Goal: Find specific page/section: Find specific page/section

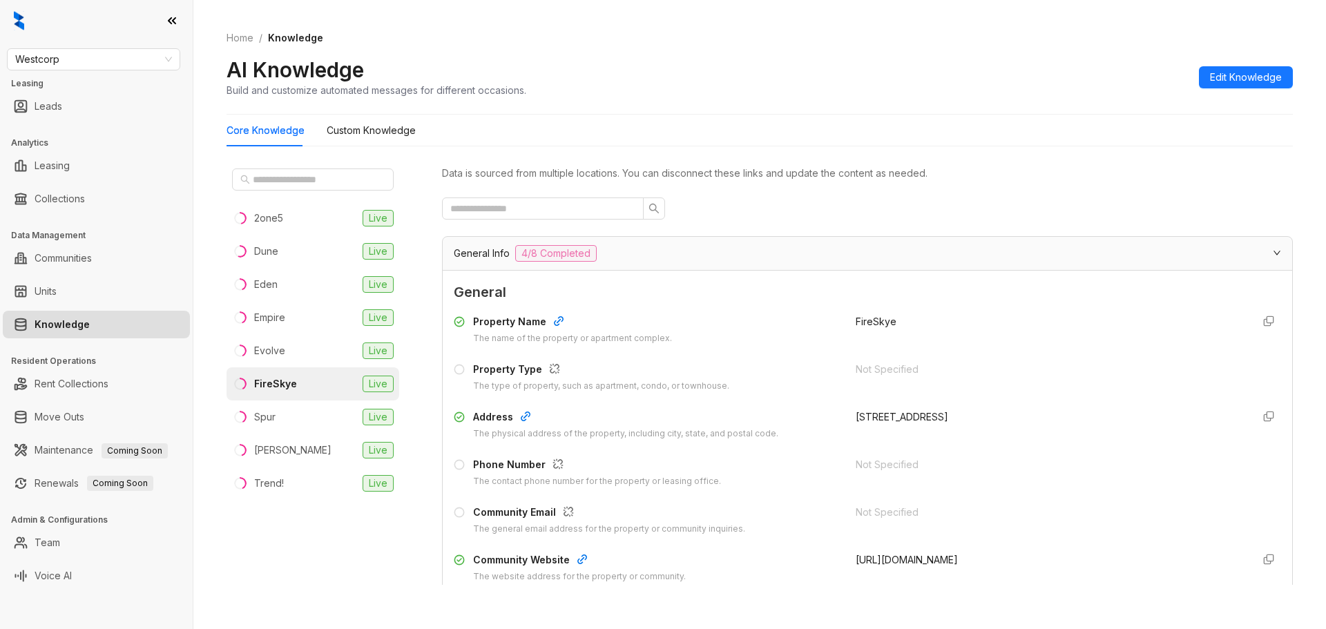
scroll to position [6358, 0]
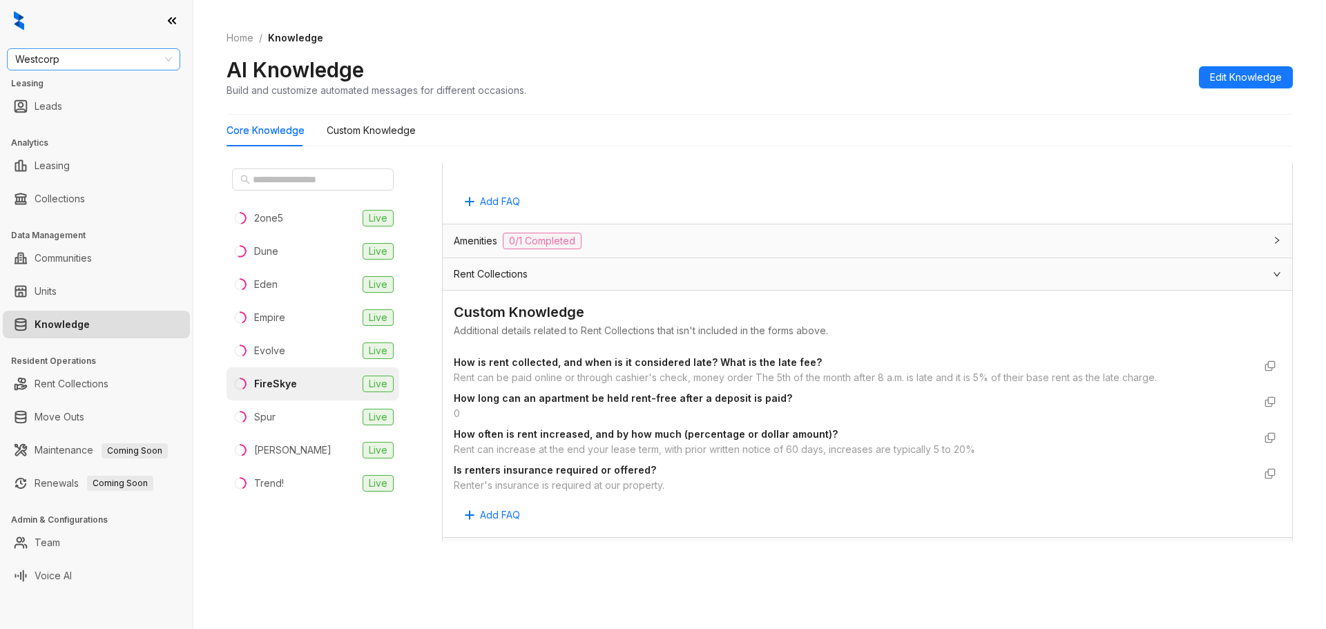
click at [115, 61] on span "Westcorp" at bounding box center [93, 59] width 157 height 21
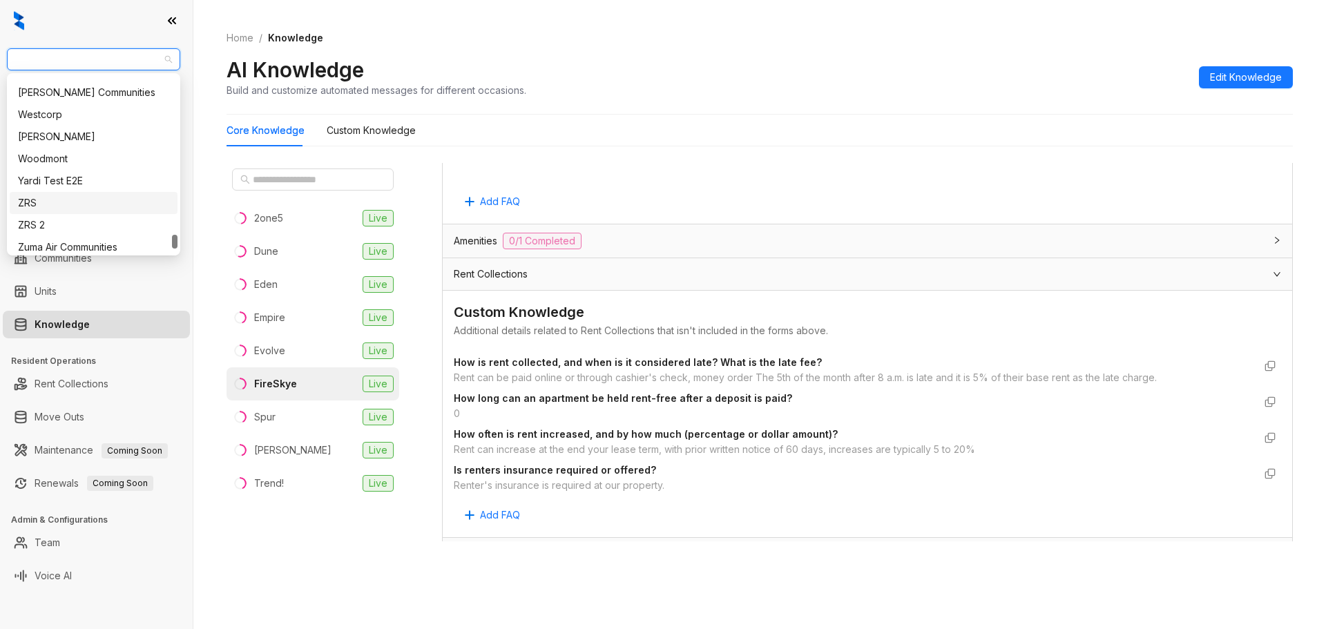
scroll to position [1934, 0]
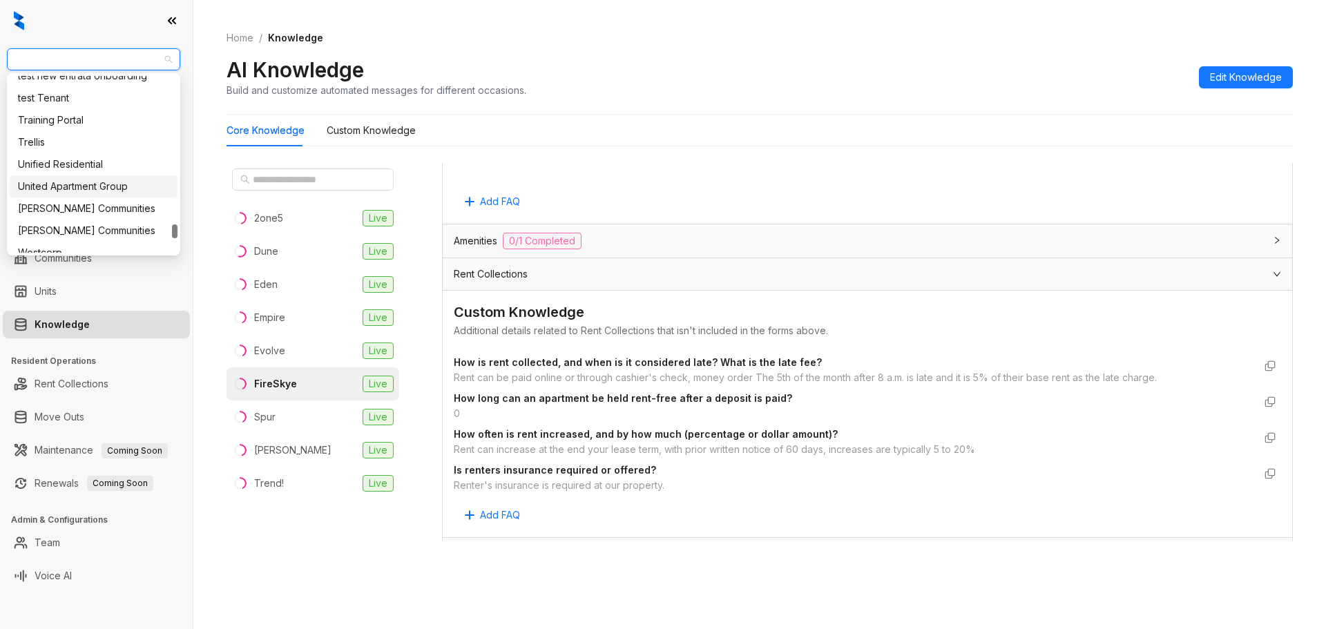
click at [110, 188] on div "United Apartment Group" at bounding box center [93, 186] width 151 height 15
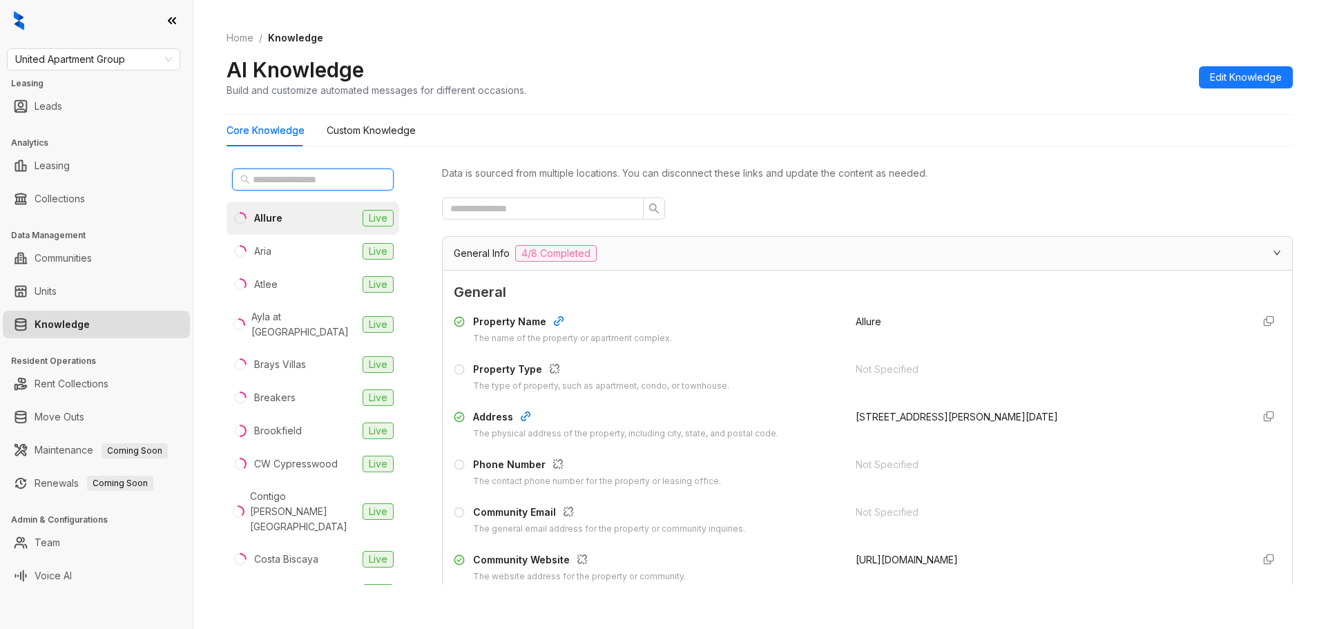
click at [312, 182] on input "text" at bounding box center [314, 179] width 122 height 15
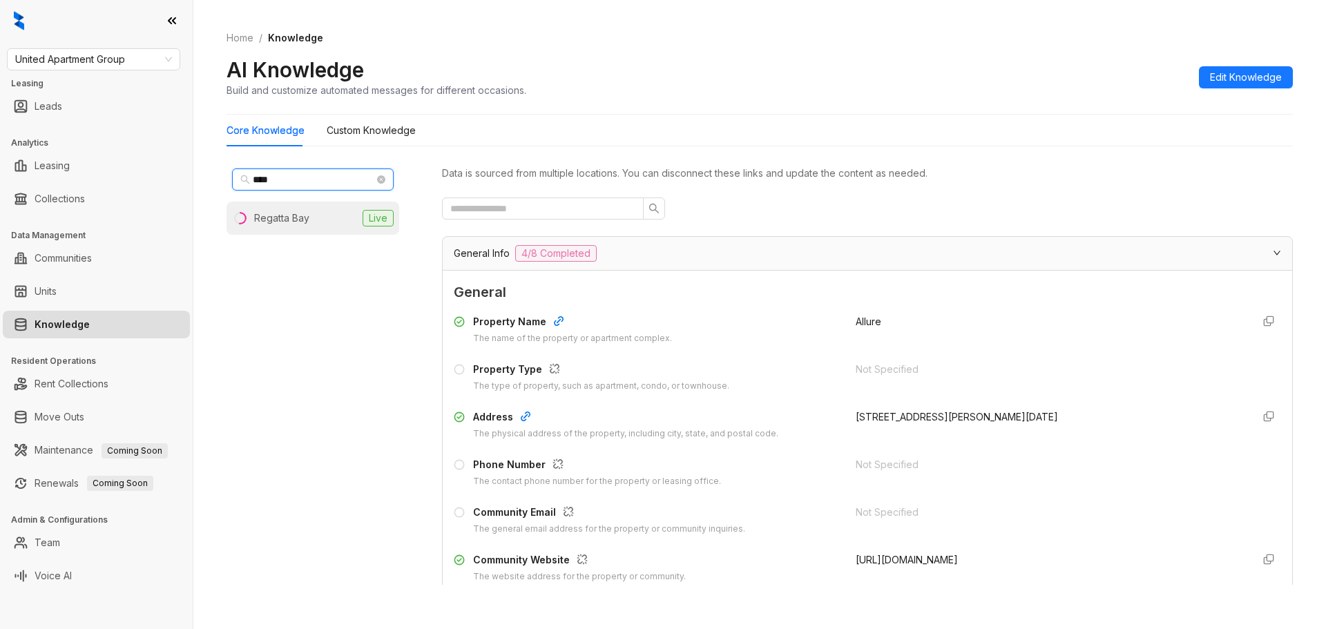
type input "****"
click at [307, 229] on li "Regatta Bay Live" at bounding box center [313, 218] width 173 height 33
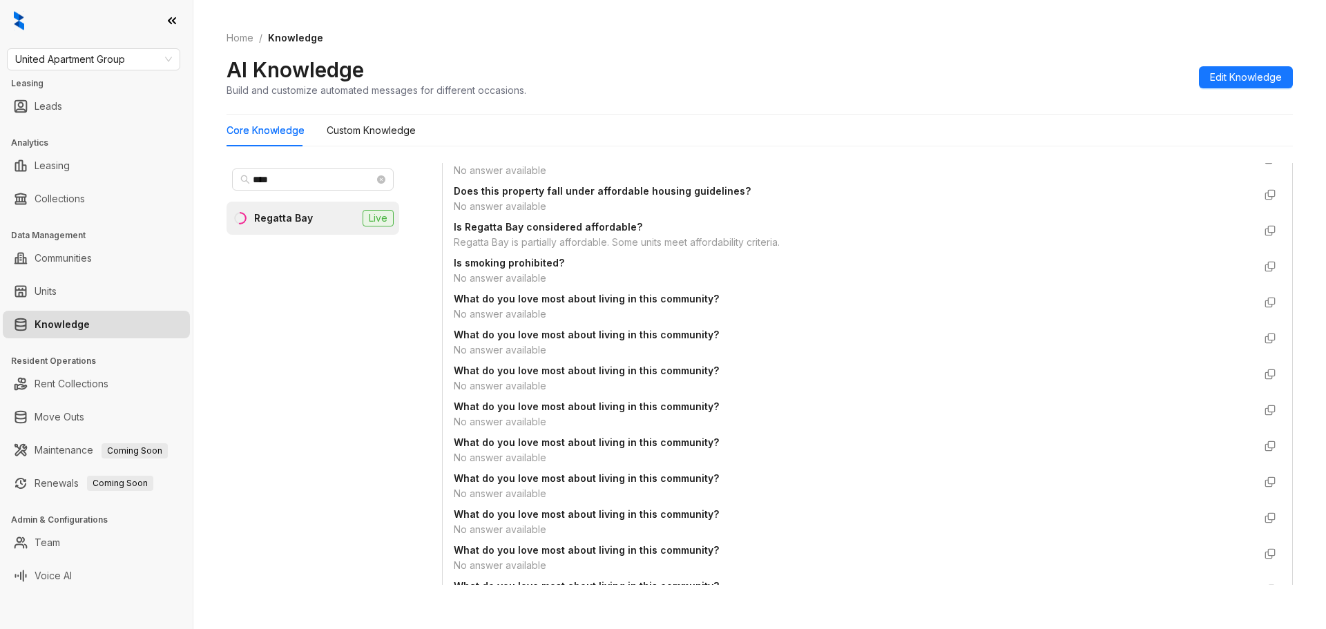
scroll to position [967, 0]
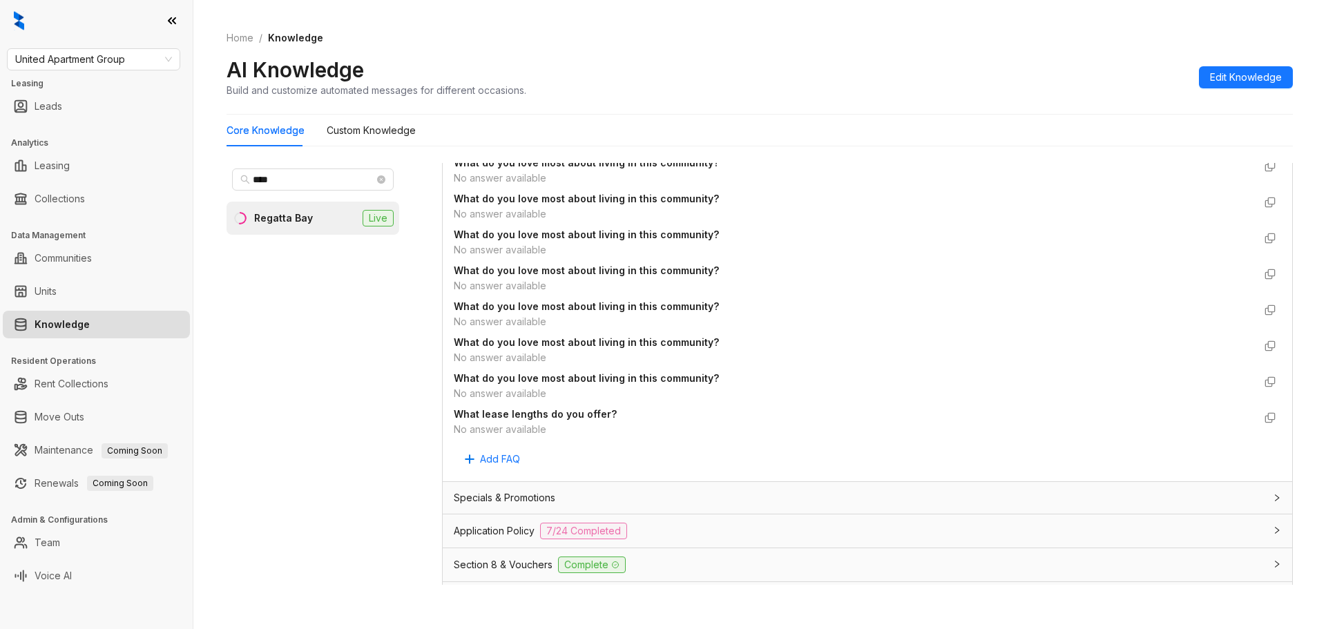
drag, startPoint x: 715, startPoint y: 530, endPoint x: 780, endPoint y: 469, distance: 89.0
click at [714, 530] on div "Application Policy 7/24 Completed" at bounding box center [859, 531] width 811 height 17
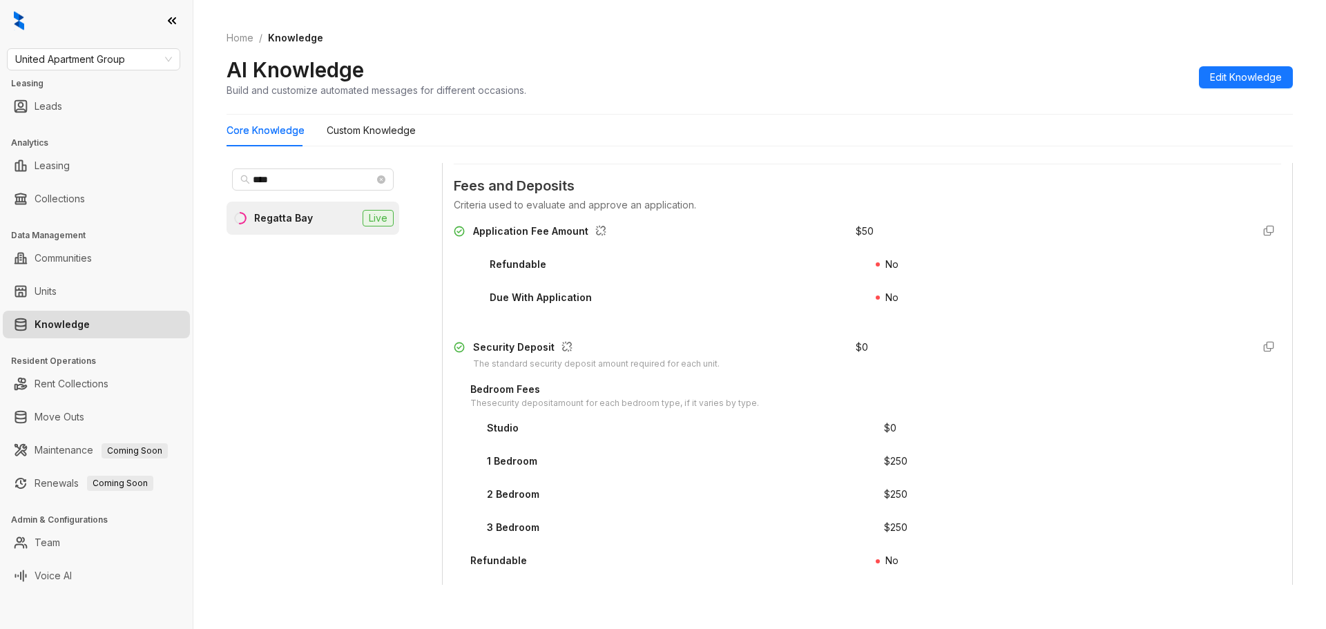
scroll to position [2072, 0]
